Goal: Information Seeking & Learning: Find contact information

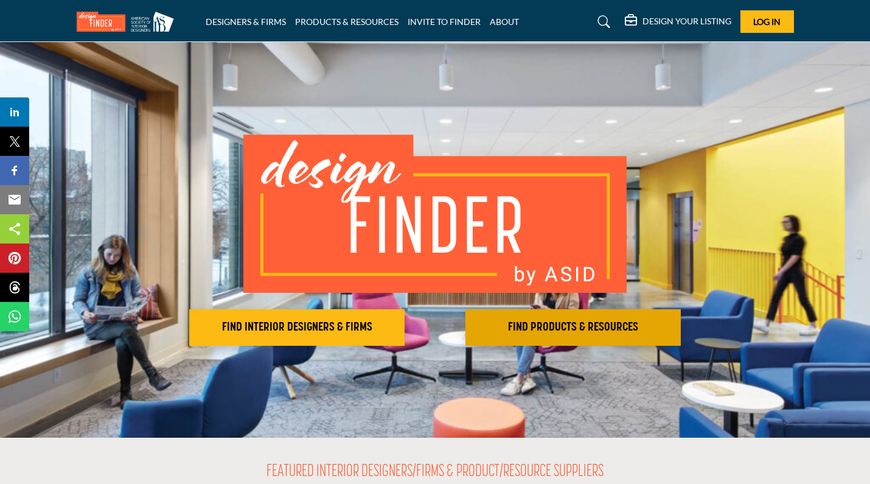
click at [401, 324] on h2 "FIND PRODUCTS & RESOURCES" at bounding box center [297, 327] width 208 height 15
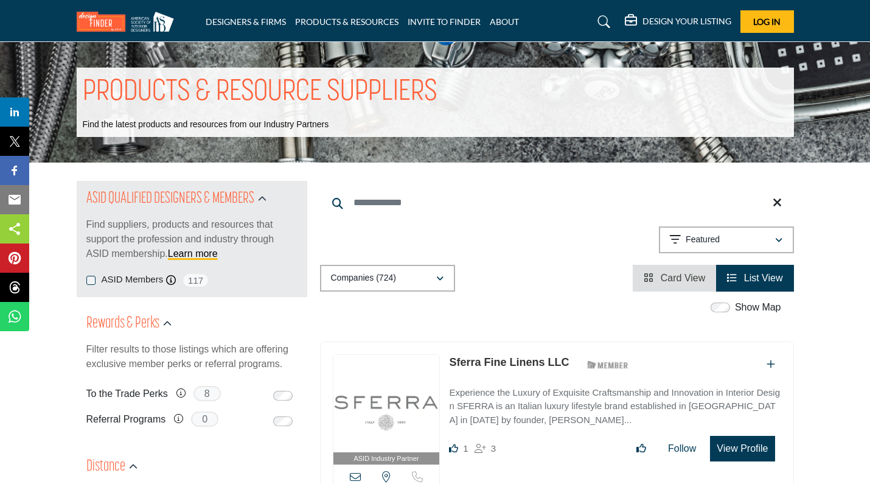
click at [436, 277] on icon "button" at bounding box center [439, 278] width 7 height 9
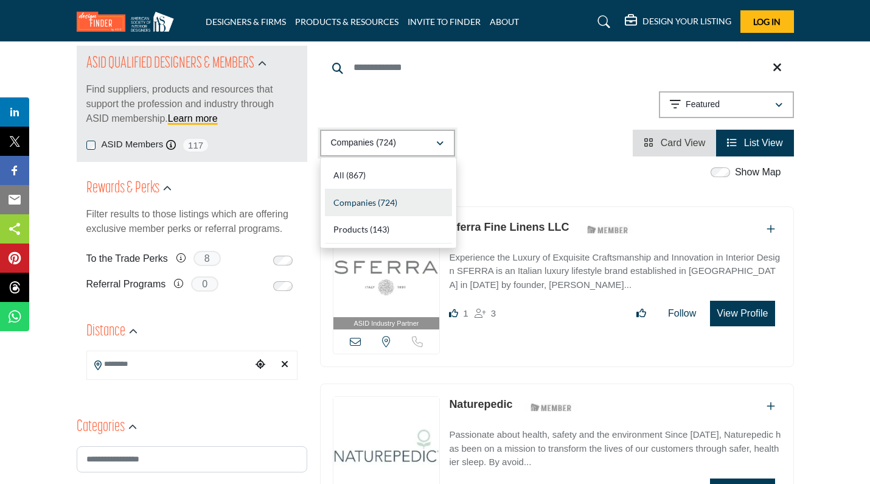
scroll to position [229, 0]
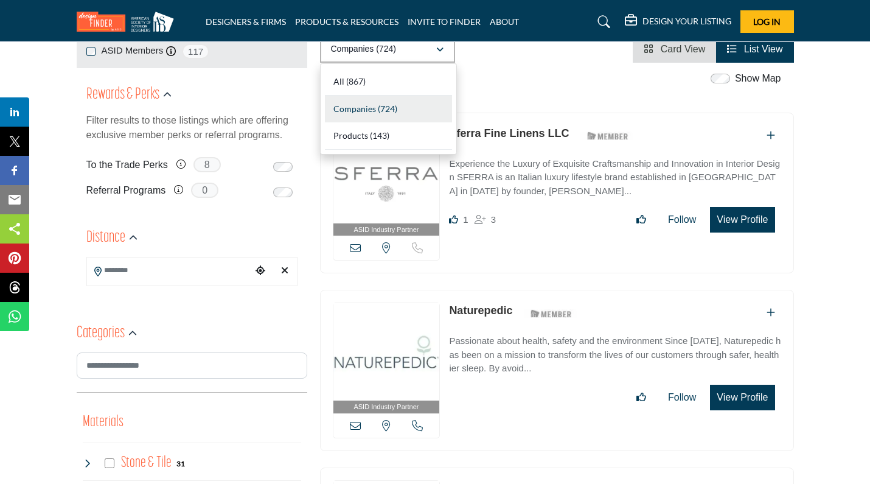
click at [353, 106] on span "Companies" at bounding box center [354, 108] width 43 height 10
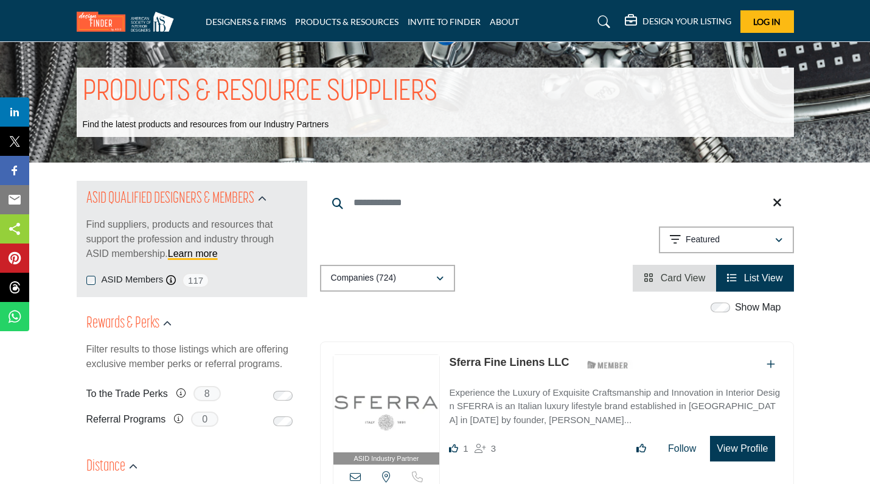
click at [454, 198] on input "Search Keyword" at bounding box center [557, 202] width 474 height 29
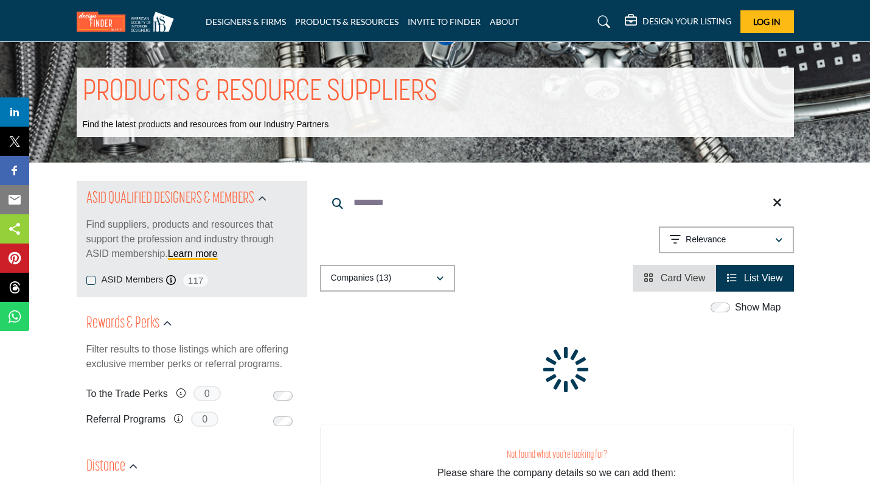
type input "********"
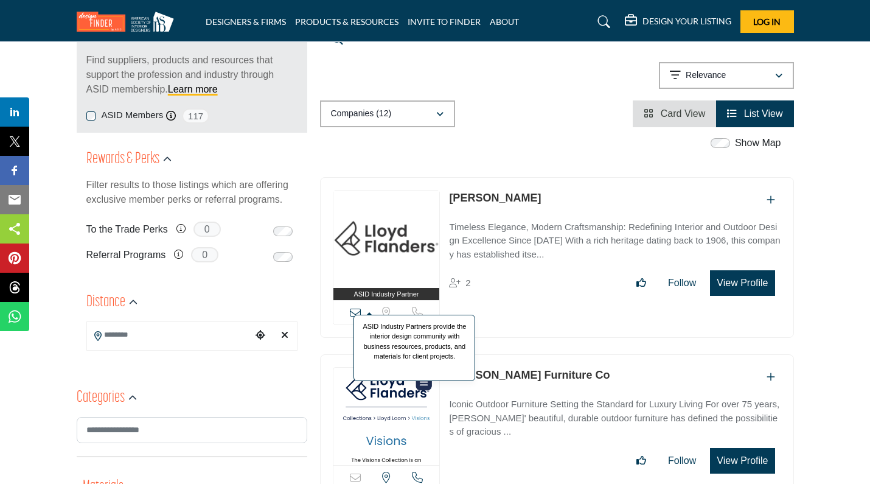
scroll to position [203, 0]
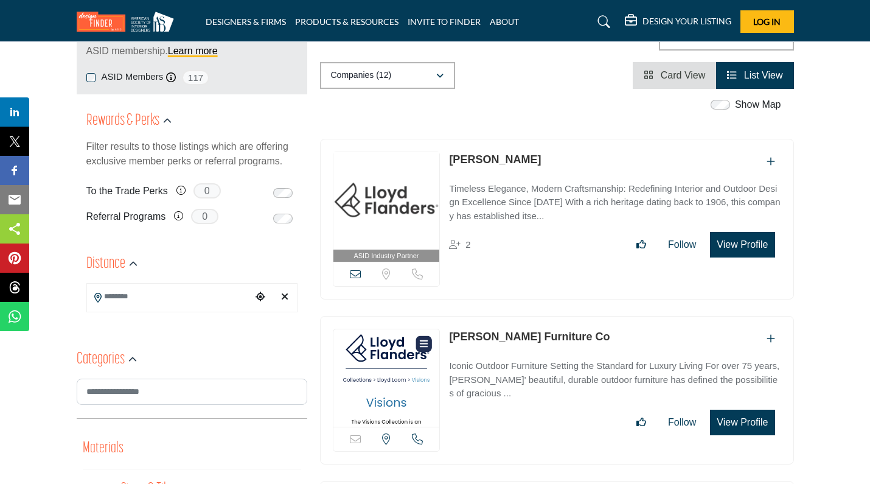
click at [475, 158] on link "Lloyd Flanders" at bounding box center [495, 159] width 92 height 12
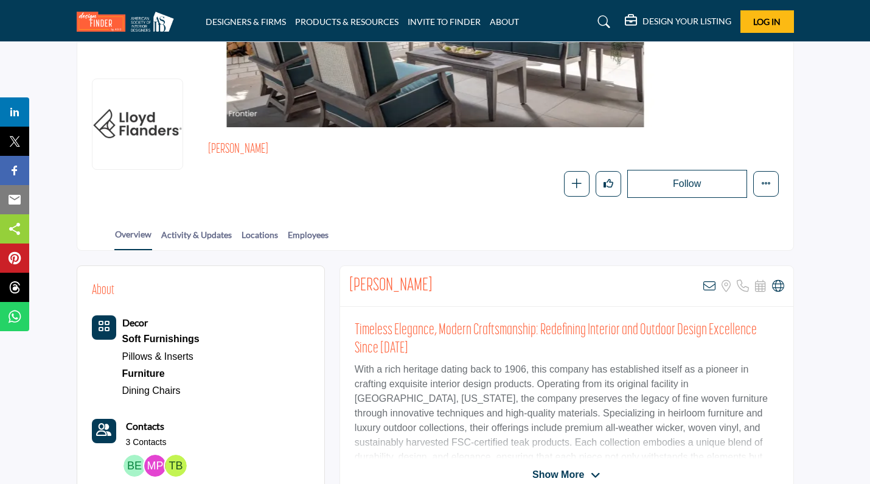
scroll to position [69, 0]
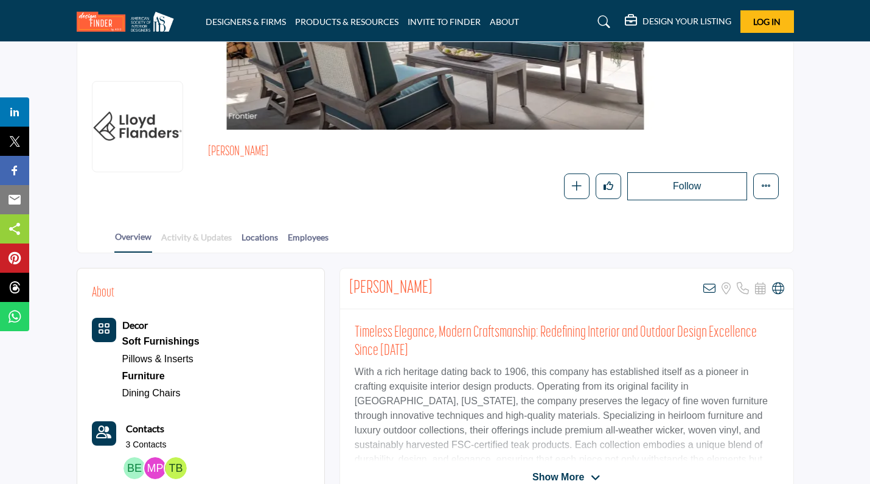
click at [230, 235] on link "Activity & Updates" at bounding box center [197, 241] width 72 height 21
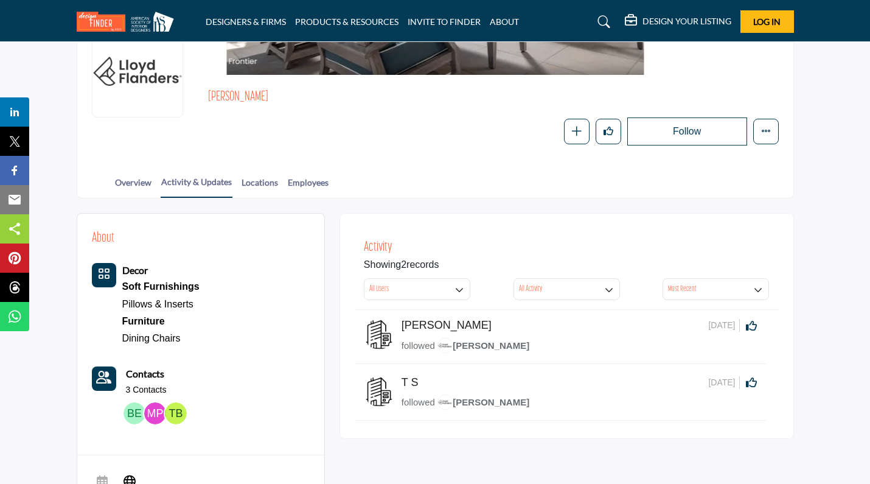
scroll to position [121, 0]
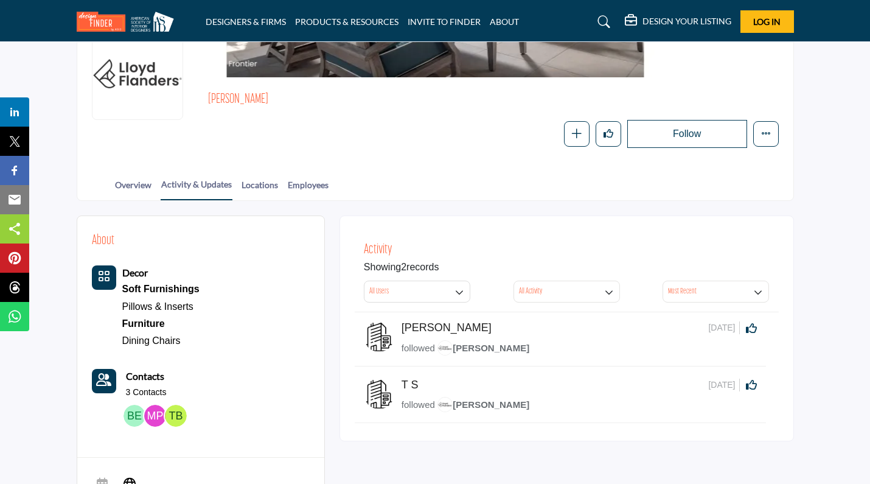
click at [141, 388] on p "3 Contacts" at bounding box center [146, 392] width 41 height 12
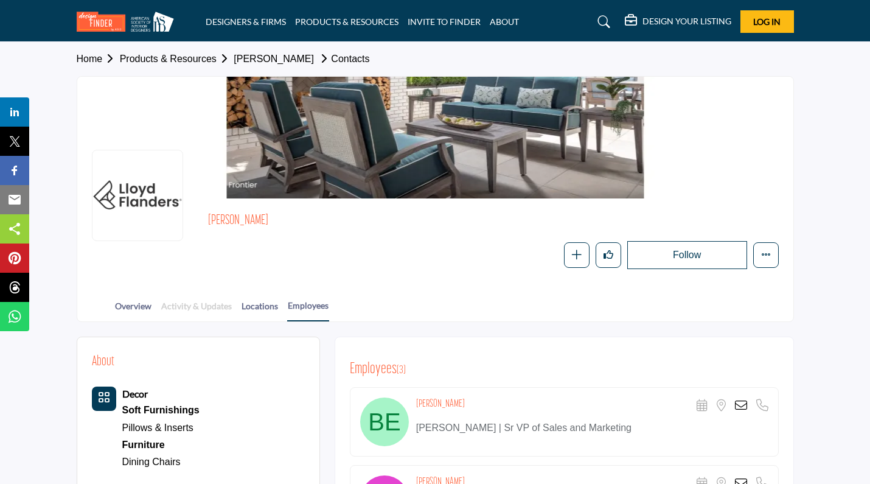
click at [187, 312] on link "Activity & Updates" at bounding box center [197, 309] width 72 height 21
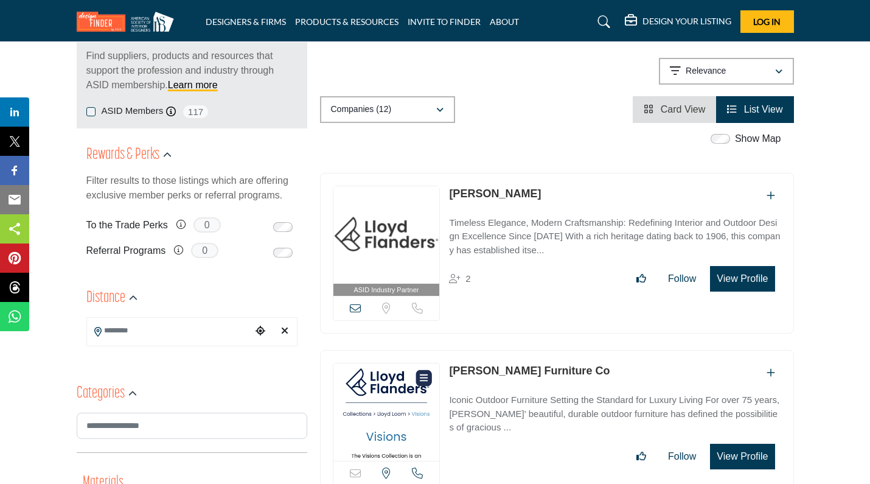
scroll to position [168, 0]
click at [380, 380] on img at bounding box center [386, 411] width 106 height 97
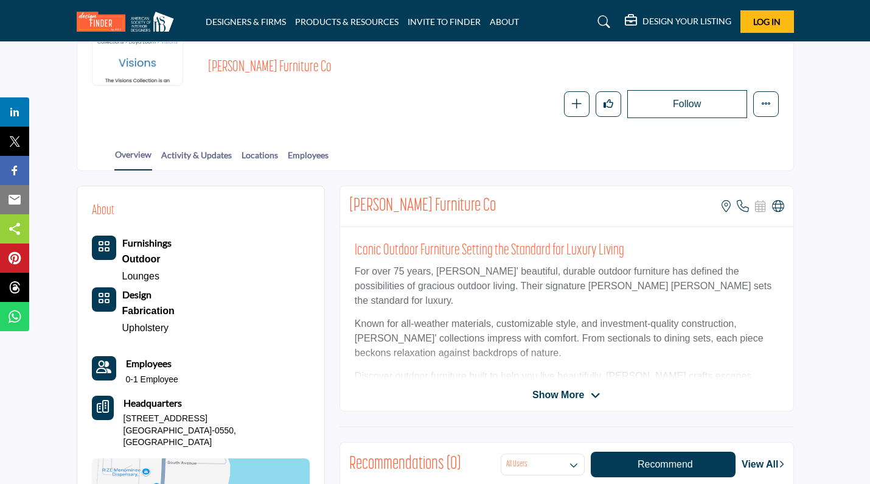
scroll to position [158, 0]
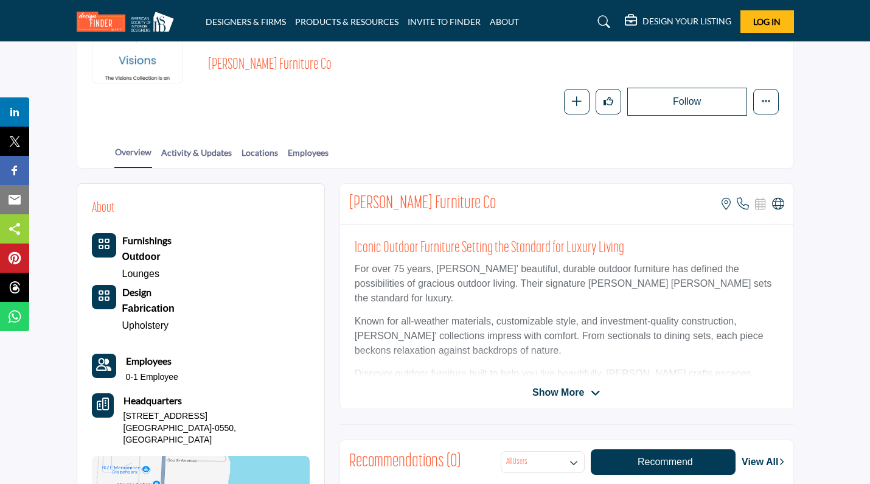
click at [580, 392] on span "Show More" at bounding box center [558, 392] width 52 height 15
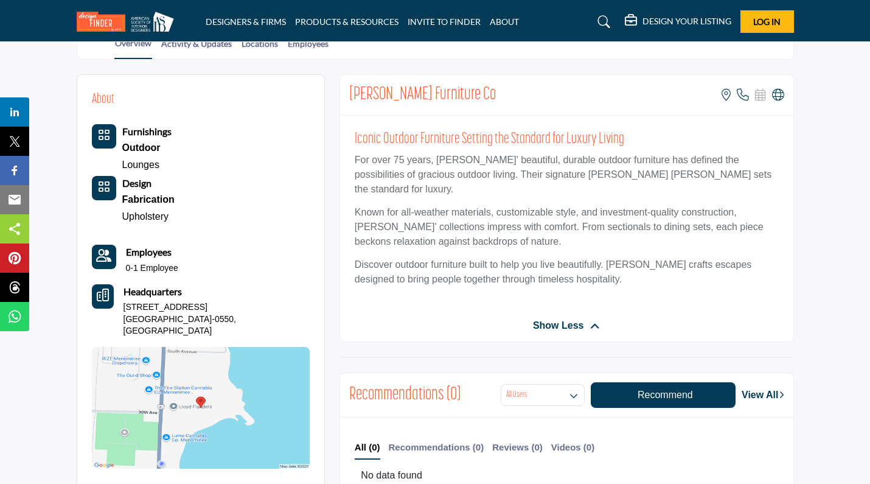
scroll to position [166, 0]
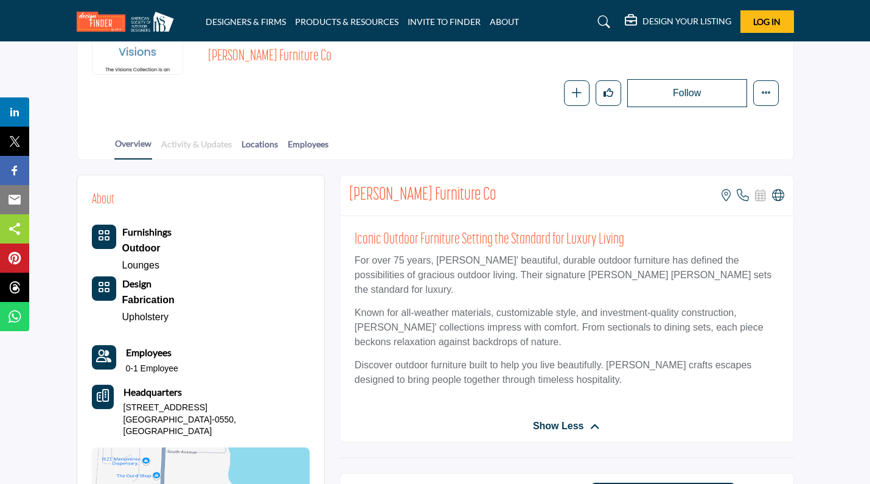
click at [180, 146] on link "Activity & Updates" at bounding box center [197, 147] width 72 height 21
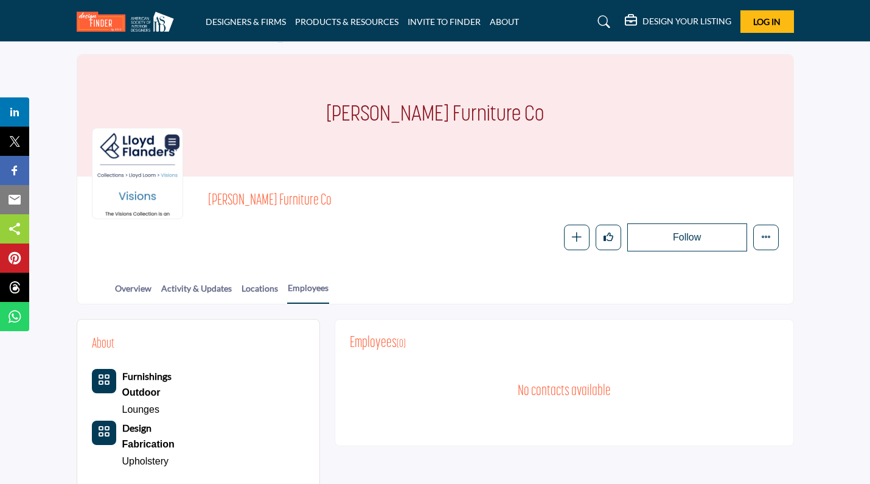
scroll to position [19, 0]
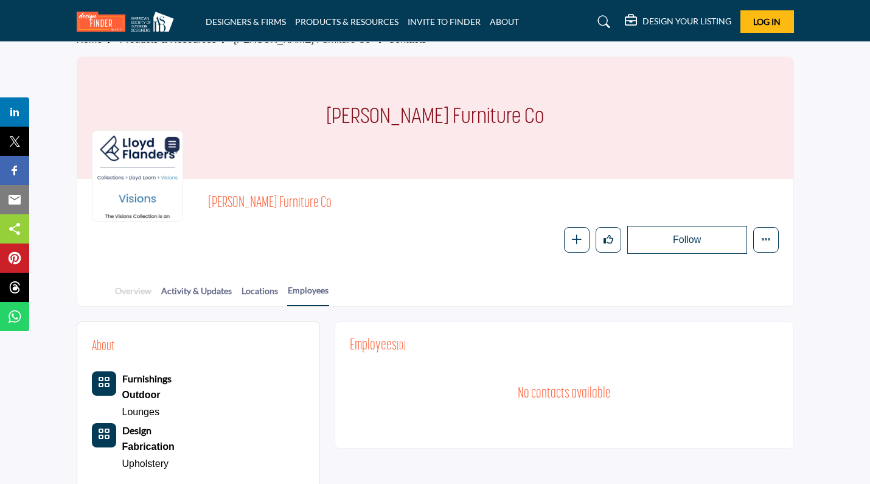
click at [139, 291] on link "Overview" at bounding box center [133, 294] width 38 height 21
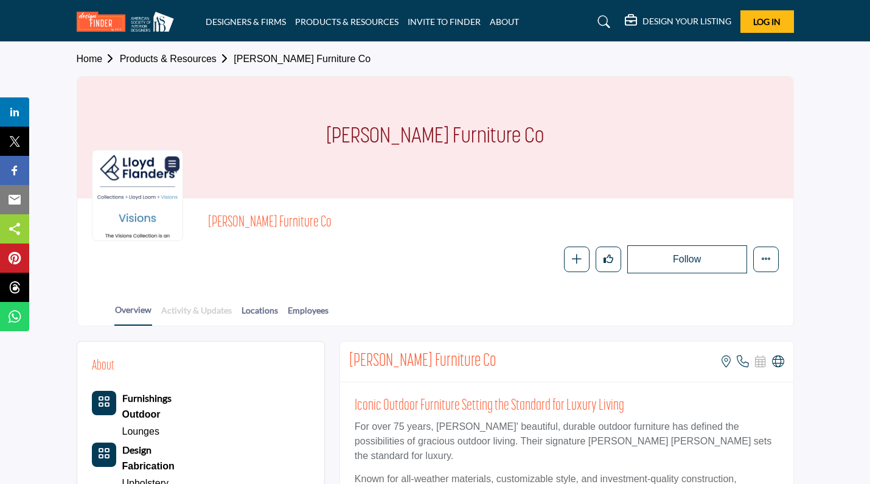
click at [191, 308] on link "Activity & Updates" at bounding box center [197, 313] width 72 height 21
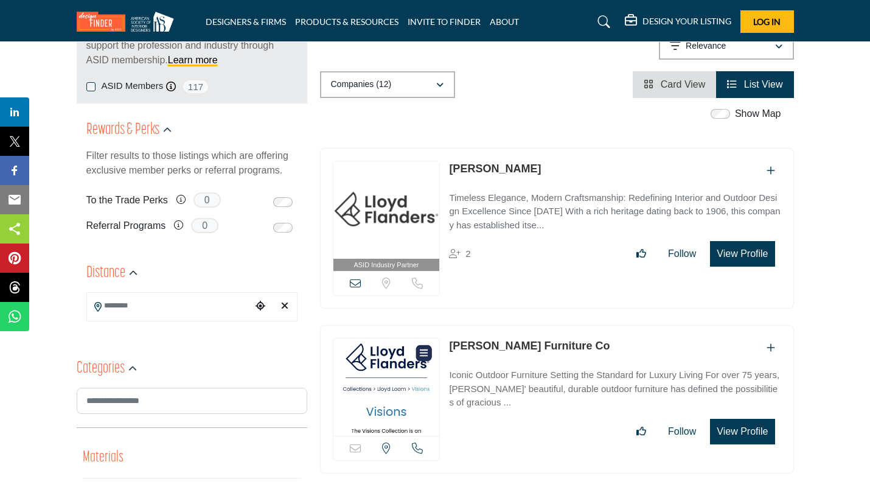
scroll to position [196, 0]
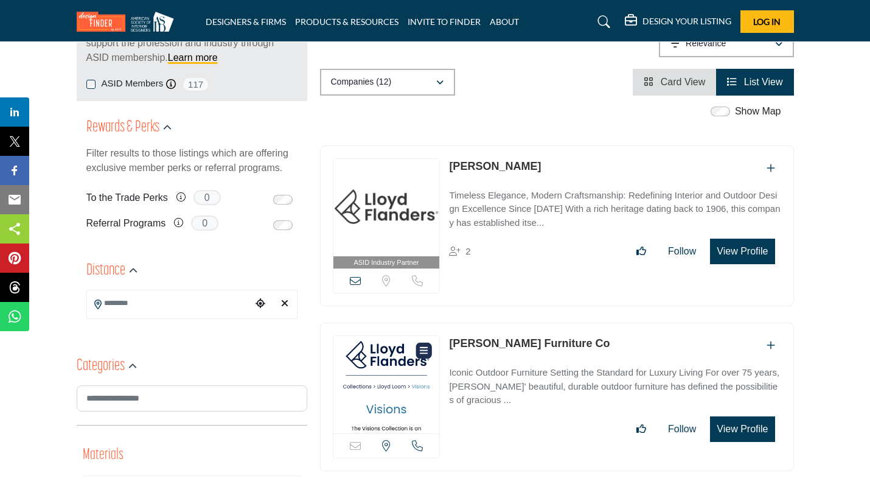
click at [374, 358] on img at bounding box center [386, 384] width 106 height 97
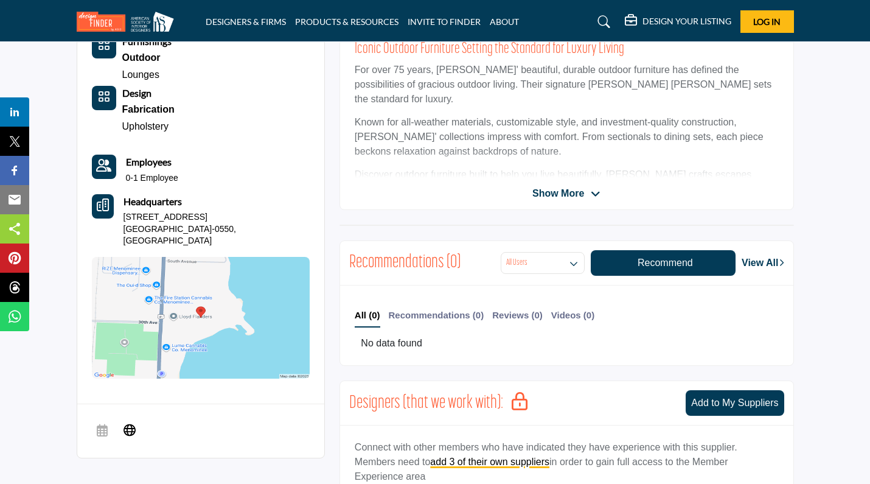
scroll to position [359, 0]
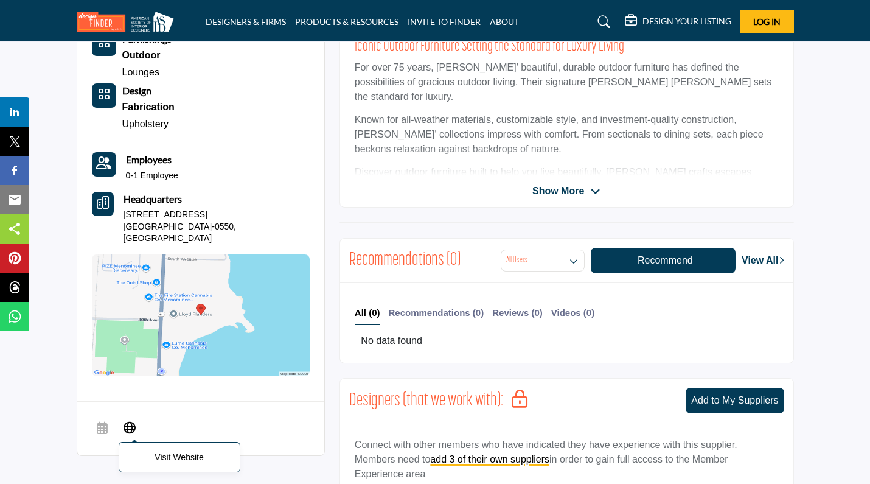
click at [186, 448] on p "Visit Website" at bounding box center [179, 456] width 108 height 17
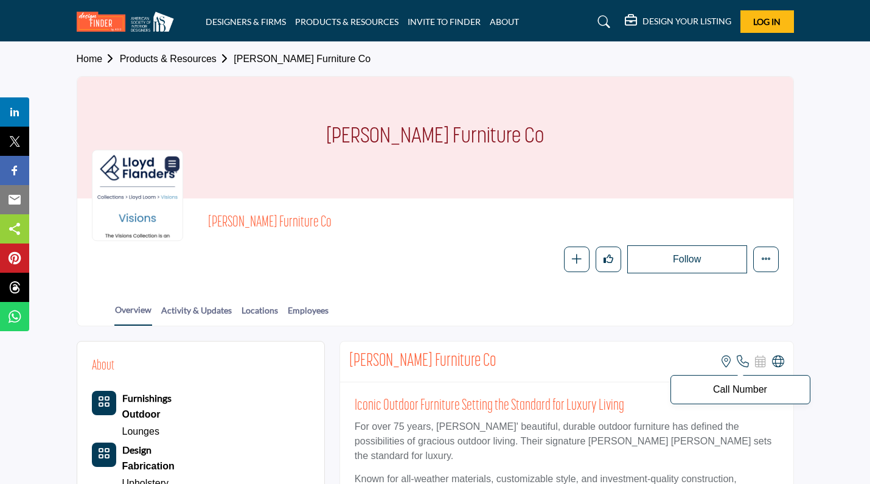
click at [741, 360] on icon at bounding box center [743, 361] width 12 height 12
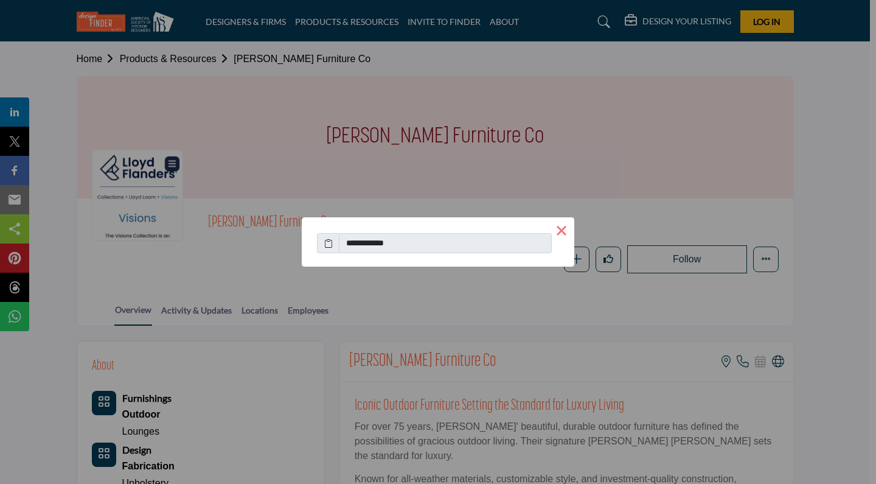
click at [561, 229] on button "×" at bounding box center [562, 230] width 26 height 26
